Goal: Find contact information: Find contact information

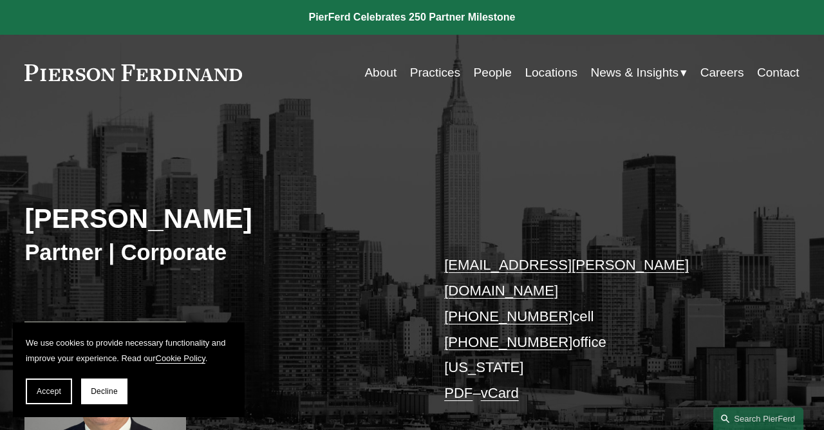
click at [777, 74] on link "Contact" at bounding box center [778, 72] width 42 height 24
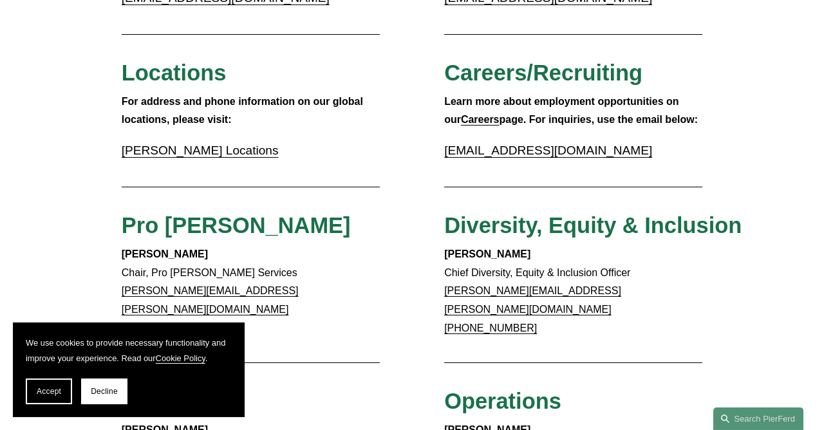
scroll to position [375, 0]
click at [190, 152] on link "[PERSON_NAME] Locations" at bounding box center [200, 150] width 157 height 14
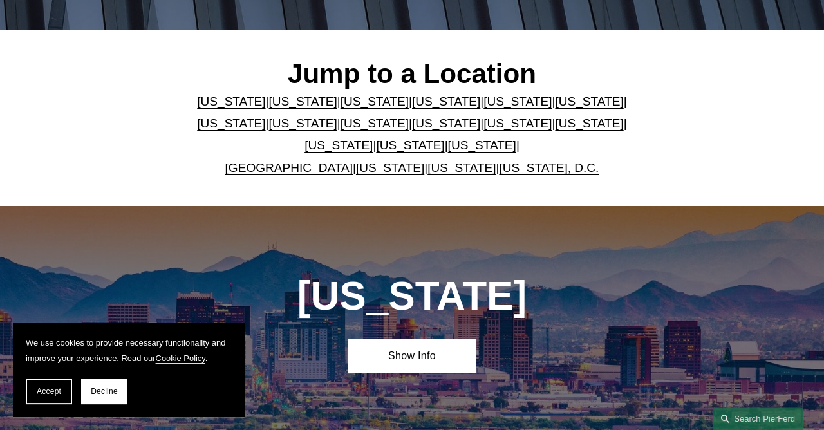
scroll to position [302, 0]
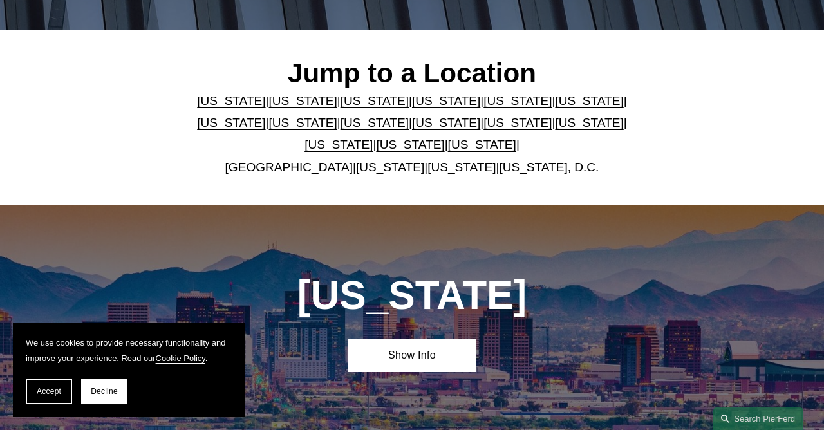
click at [483, 125] on link "New York" at bounding box center [517, 123] width 68 height 14
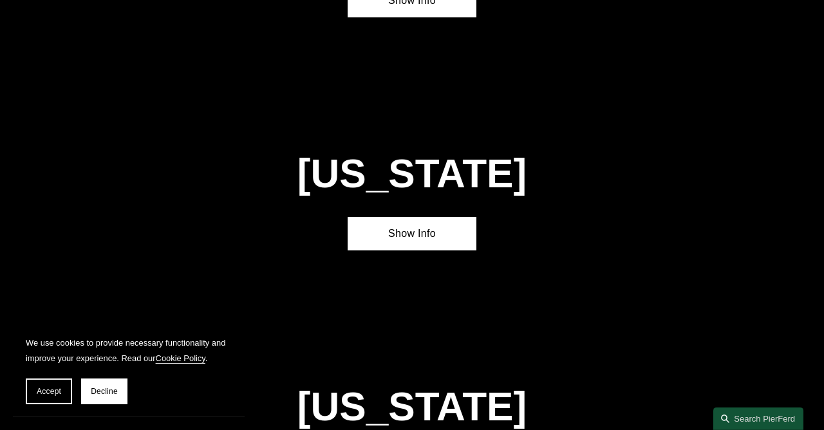
scroll to position [2838, 0]
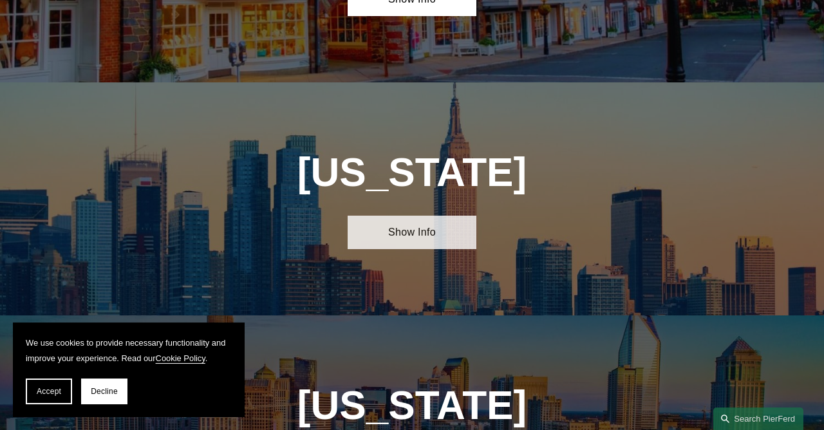
click at [398, 216] on link "Show Info" at bounding box center [411, 232] width 129 height 33
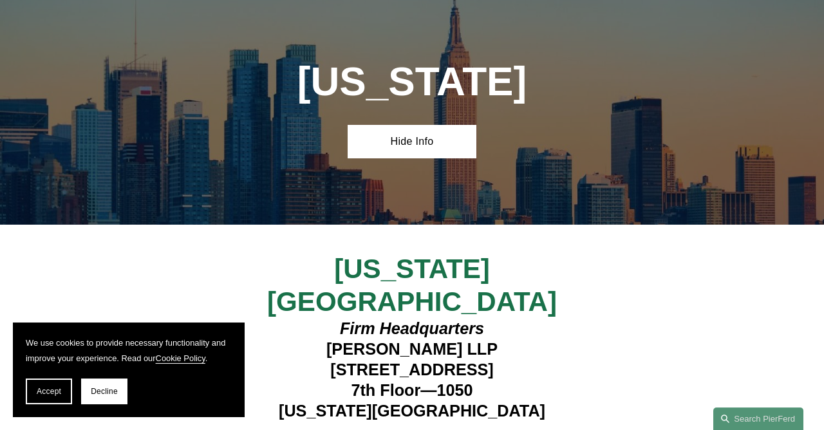
scroll to position [2927, 0]
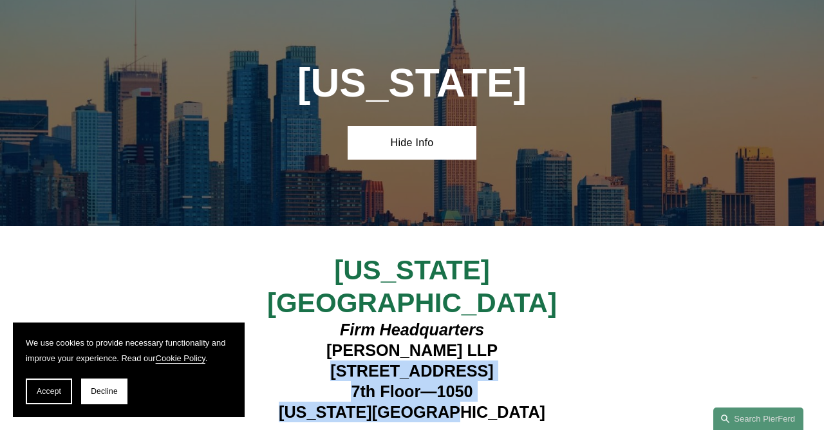
drag, startPoint x: 302, startPoint y: 256, endPoint x: 499, endPoint y: 296, distance: 200.9
click at [499, 319] on h4 "Firm Headquarters Pierson Ferdinand LLP 1270 Avenue of the Americas 7th Floor—1…" at bounding box center [411, 370] width 322 height 103
copy h4 "1270 Avenue of the Americas 7th Floor—1050 New York, NY 10020"
